Goal: Information Seeking & Learning: Learn about a topic

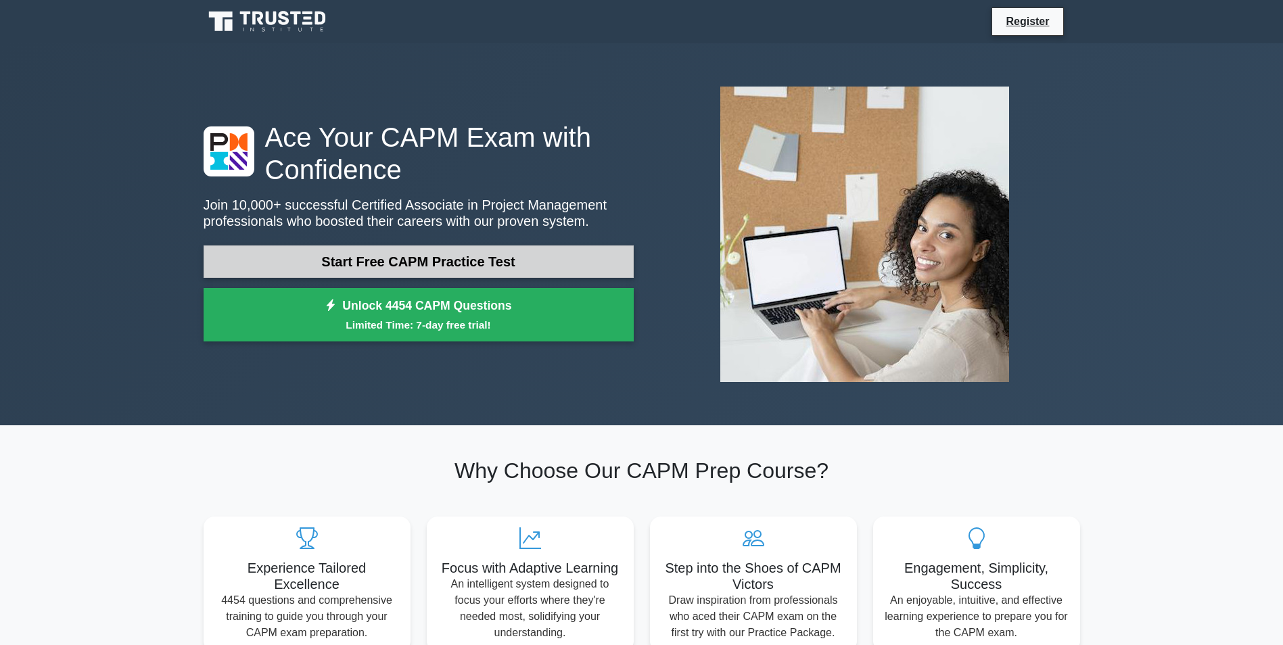
click at [445, 265] on link "Start Free CAPM Practice Test" at bounding box center [419, 261] width 430 height 32
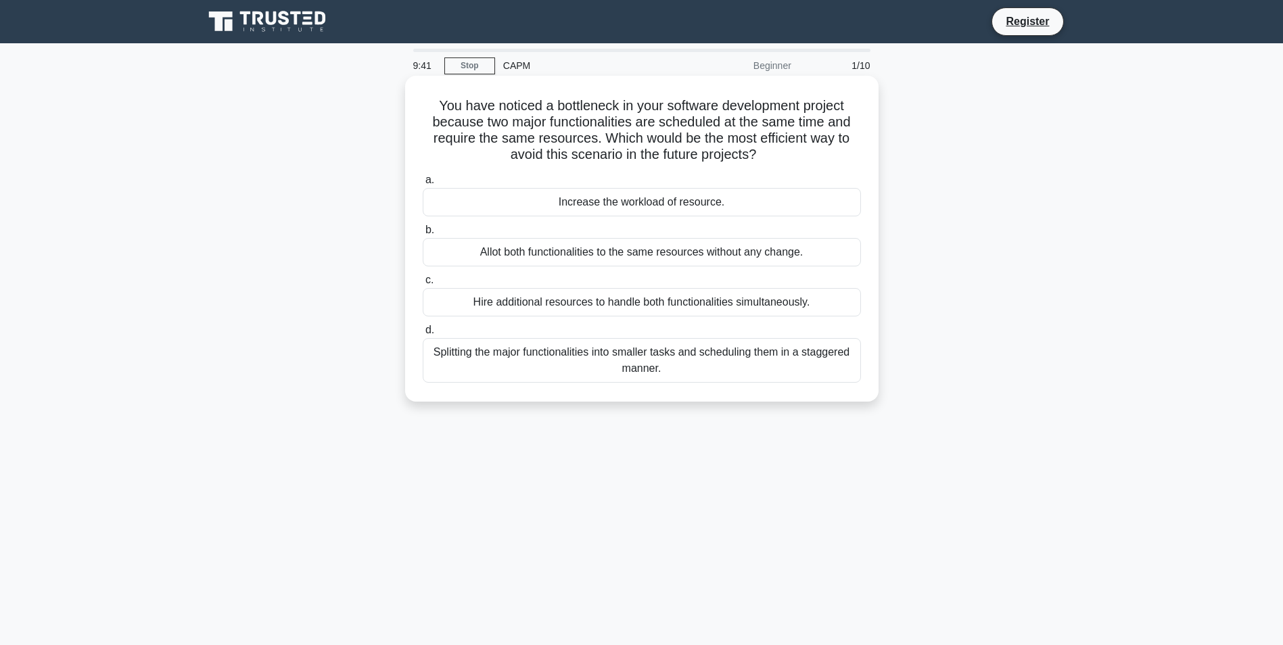
click at [534, 300] on div "Hire additional resources to handle both functionalities simultaneously." at bounding box center [642, 302] width 438 height 28
click at [423, 285] on input "c. Hire additional resources to handle both functionalities simultaneously." at bounding box center [423, 280] width 0 height 9
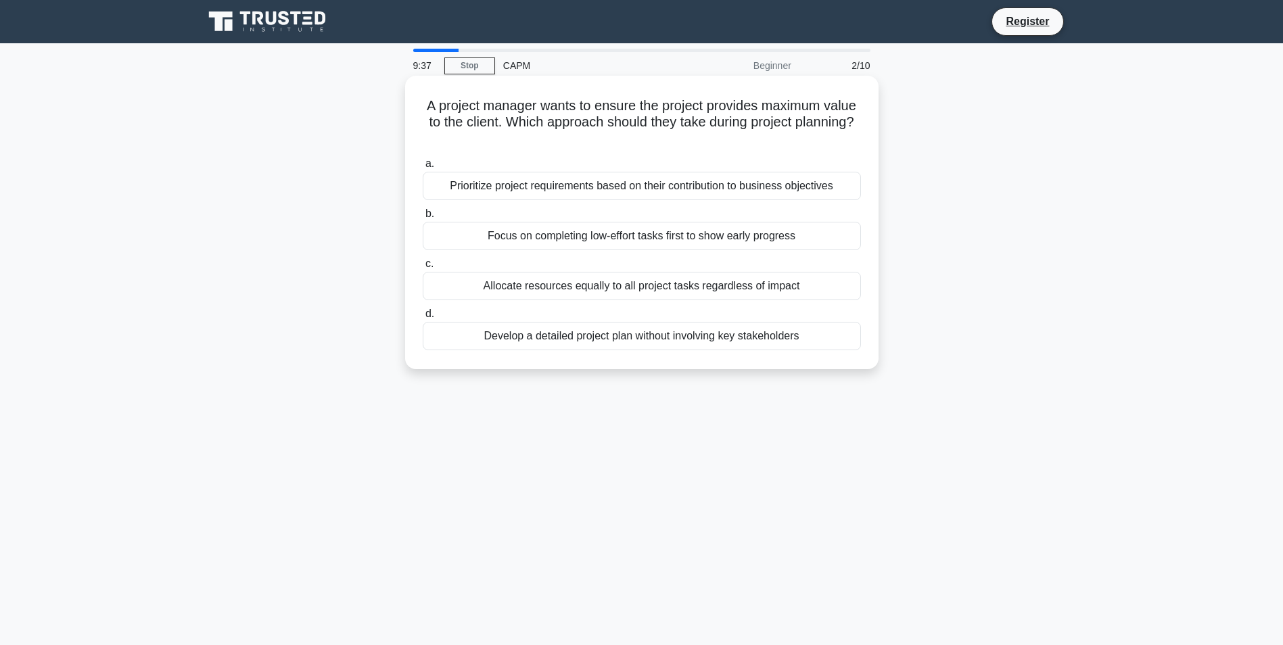
click at [471, 281] on div "Allocate resources equally to all project tasks regardless of impact" at bounding box center [642, 286] width 438 height 28
click at [423, 268] on input "c. Allocate resources equally to all project tasks regardless of impact" at bounding box center [423, 264] width 0 height 9
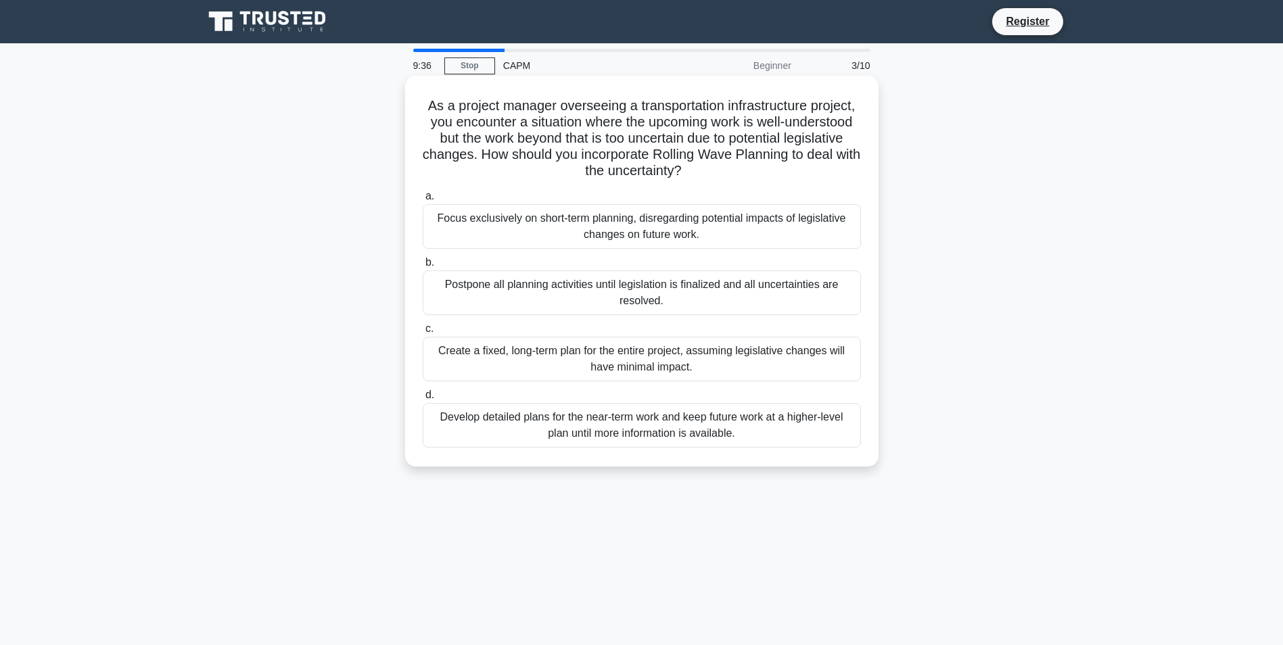
click at [496, 291] on div "Postpone all planning activities until legislation is finalized and all uncerta…" at bounding box center [642, 292] width 438 height 45
click at [423, 267] on input "b. Postpone all planning activities until legislation is finalized and all unce…" at bounding box center [423, 262] width 0 height 9
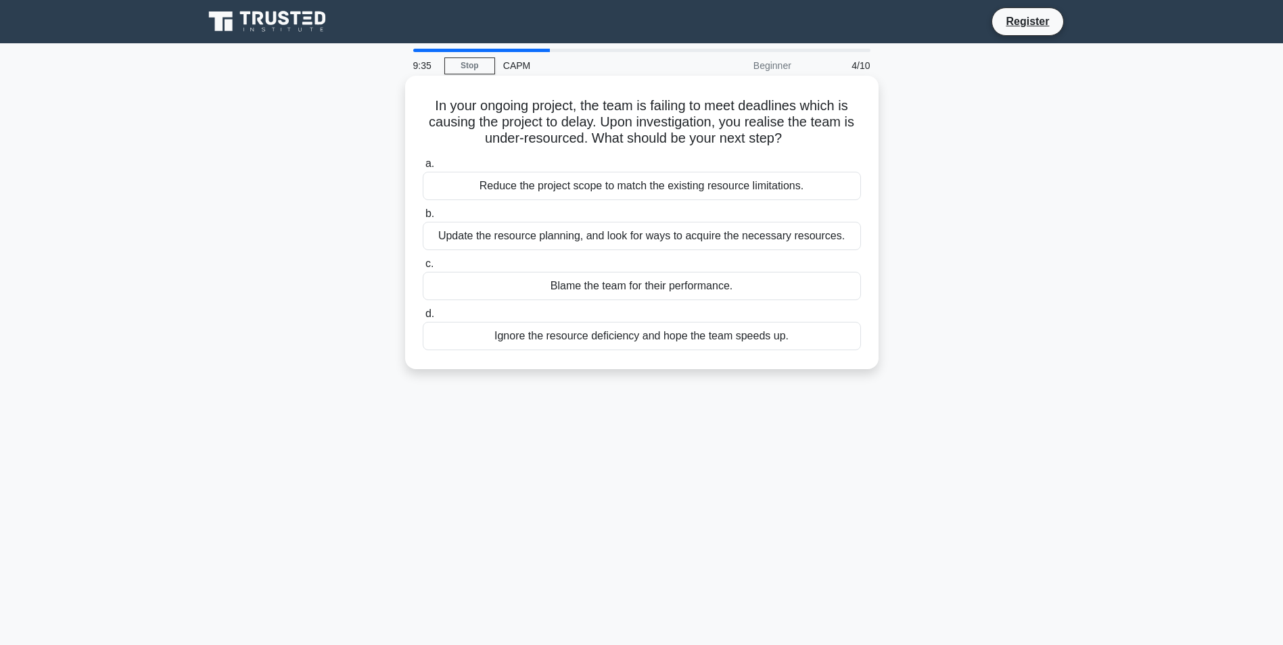
click at [500, 332] on div "Ignore the resource deficiency and hope the team speeds up." at bounding box center [642, 336] width 438 height 28
click at [423, 319] on input "d. Ignore the resource deficiency and hope the team speeds up." at bounding box center [423, 314] width 0 height 9
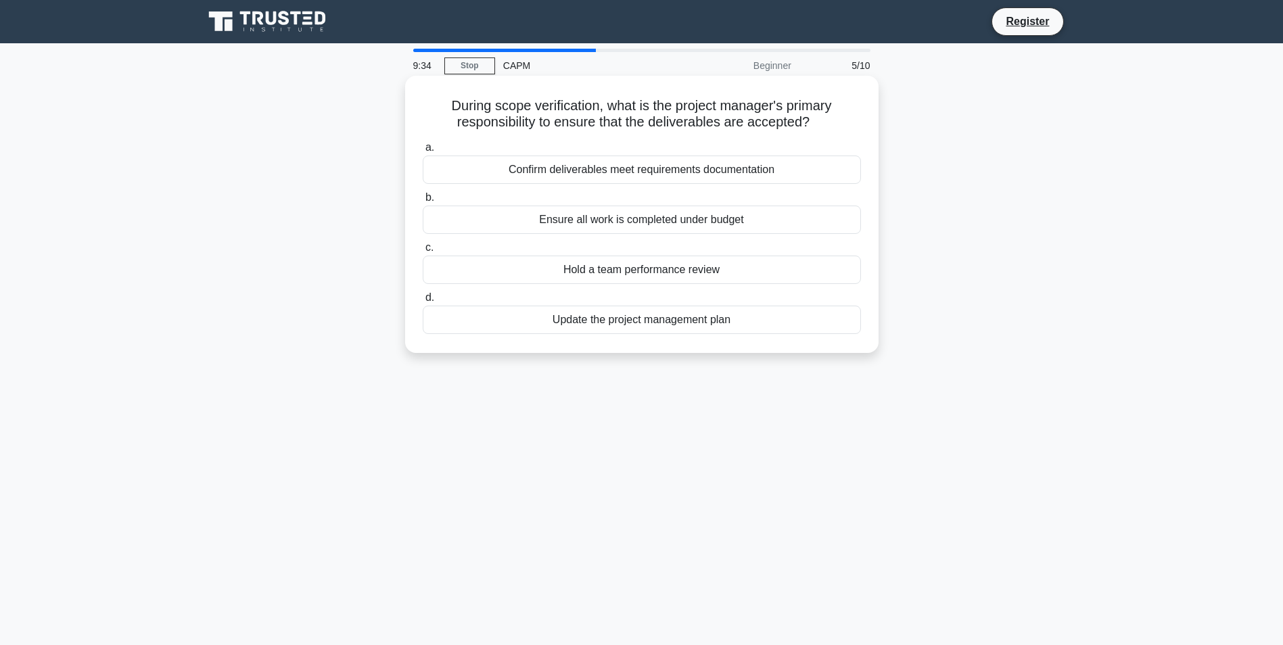
click at [527, 255] on label "c. Hold a team performance review" at bounding box center [642, 261] width 438 height 45
click at [423, 252] on input "c. Hold a team performance review" at bounding box center [423, 247] width 0 height 9
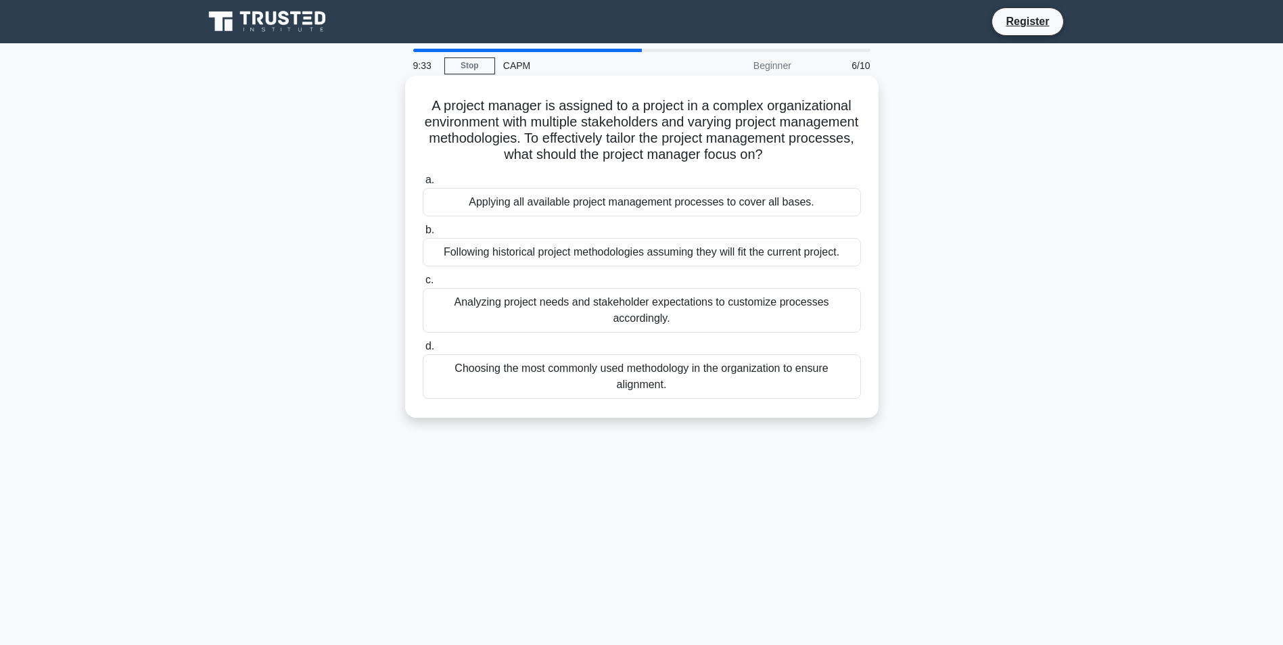
click at [532, 195] on div "Applying all available project management processes to cover all bases." at bounding box center [642, 202] width 438 height 28
click at [423, 185] on input "a. Applying all available project management processes to cover all bases." at bounding box center [423, 180] width 0 height 9
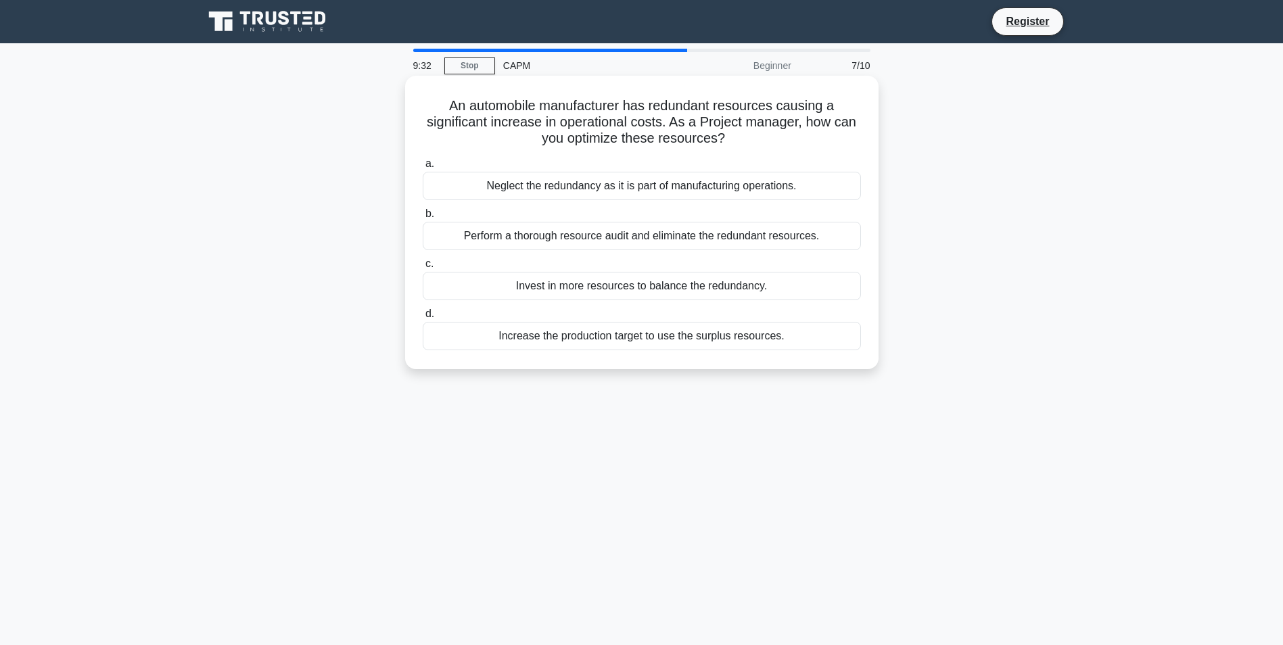
click at [522, 250] on div "Perform a thorough resource audit and eliminate the redundant resources." at bounding box center [642, 236] width 438 height 28
click at [423, 218] on input "b. Perform a thorough resource audit and eliminate the redundant resources." at bounding box center [423, 214] width 0 height 9
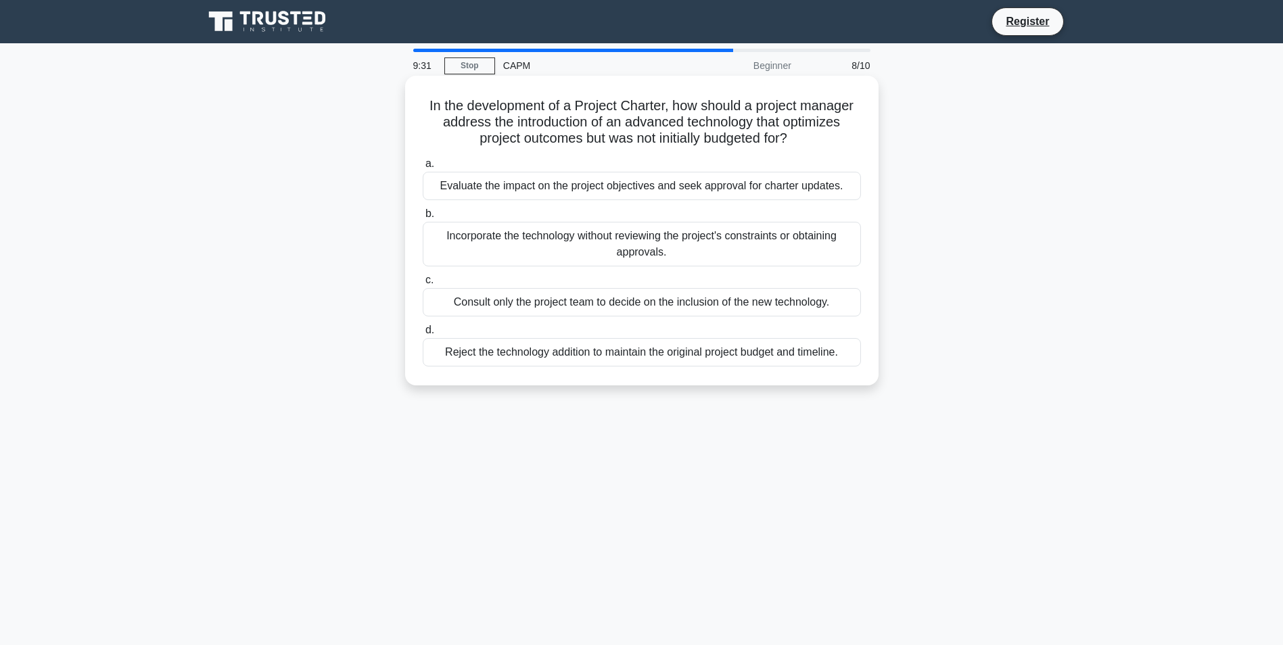
click at [522, 305] on div "Consult only the project team to decide on the inclusion of the new technology." at bounding box center [642, 302] width 438 height 28
click at [423, 285] on input "c. Consult only the project team to decide on the inclusion of the new technolo…" at bounding box center [423, 280] width 0 height 9
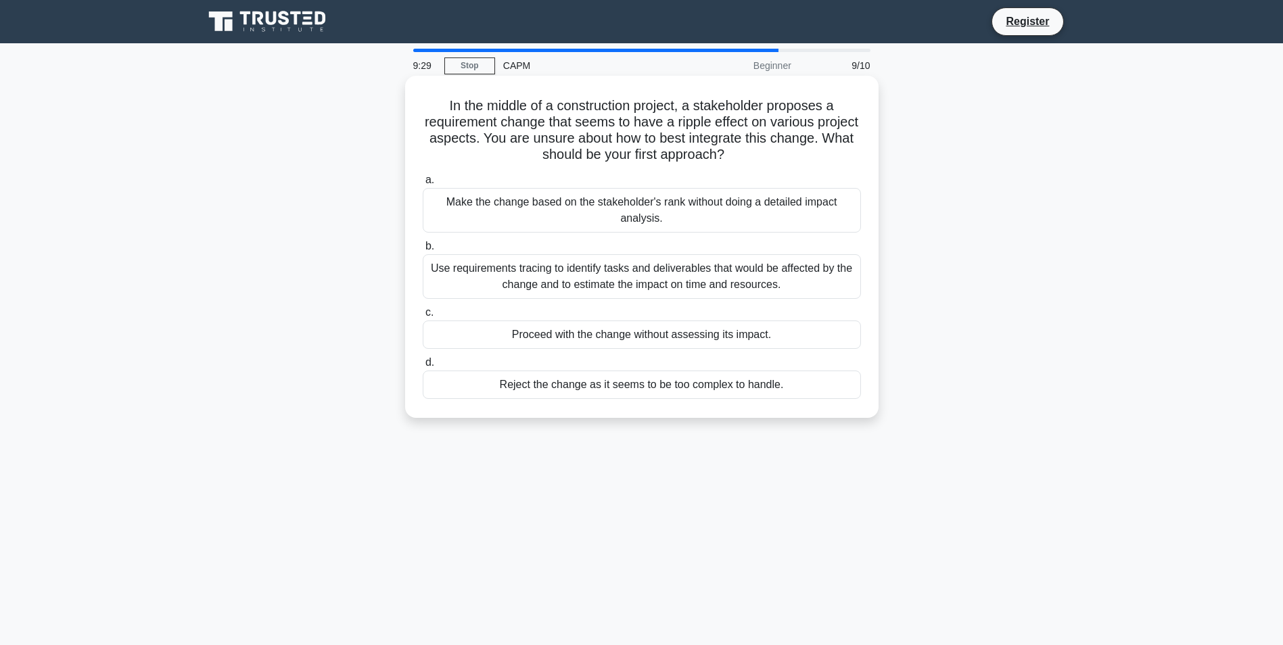
click at [563, 203] on div "Make the change based on the stakeholder's rank without doing a detailed impact…" at bounding box center [642, 210] width 438 height 45
click at [423, 185] on input "a. Make the change based on the stakeholder's rank without doing a detailed imp…" at bounding box center [423, 180] width 0 height 9
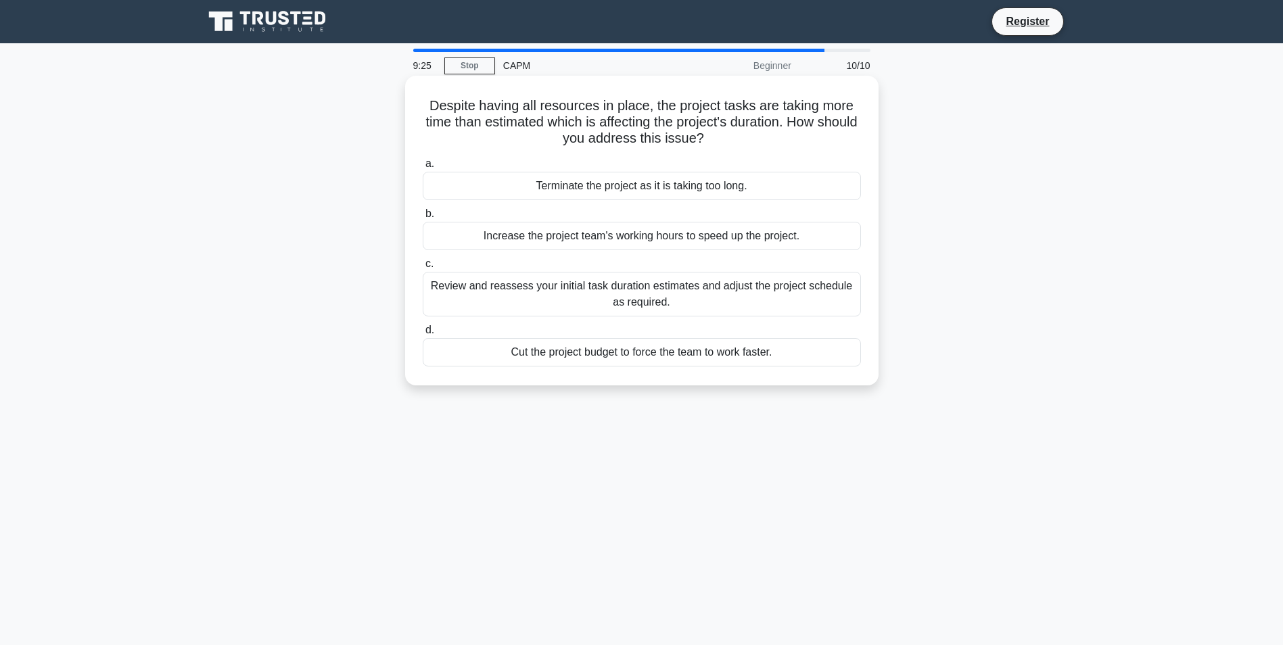
click at [540, 191] on div "Terminate the project as it is taking too long." at bounding box center [642, 186] width 438 height 28
click at [423, 168] on input "a. Terminate the project as it is taking too long." at bounding box center [423, 164] width 0 height 9
